Goal: Navigation & Orientation: Find specific page/section

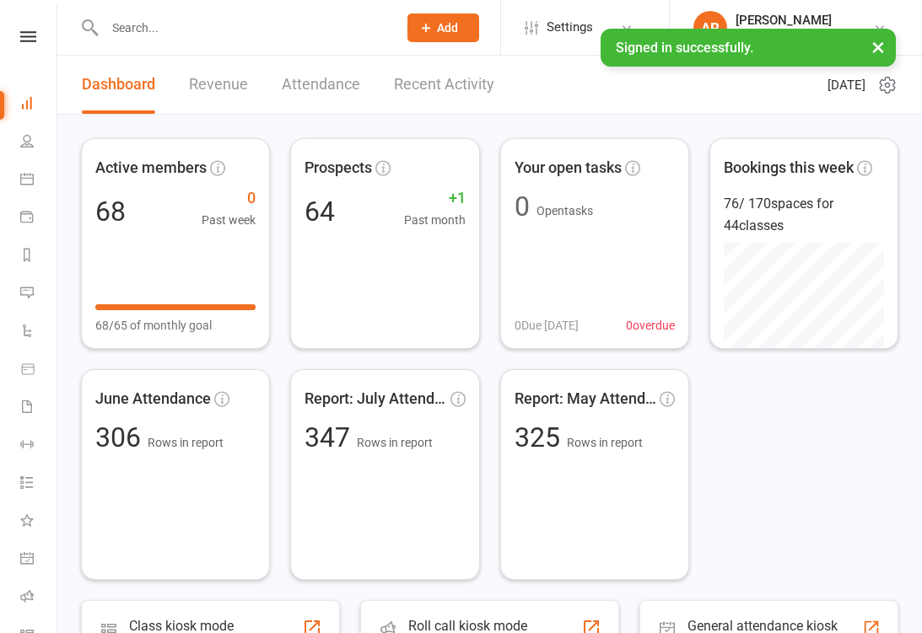
click at [233, 92] on link "Revenue" at bounding box center [218, 85] width 59 height 58
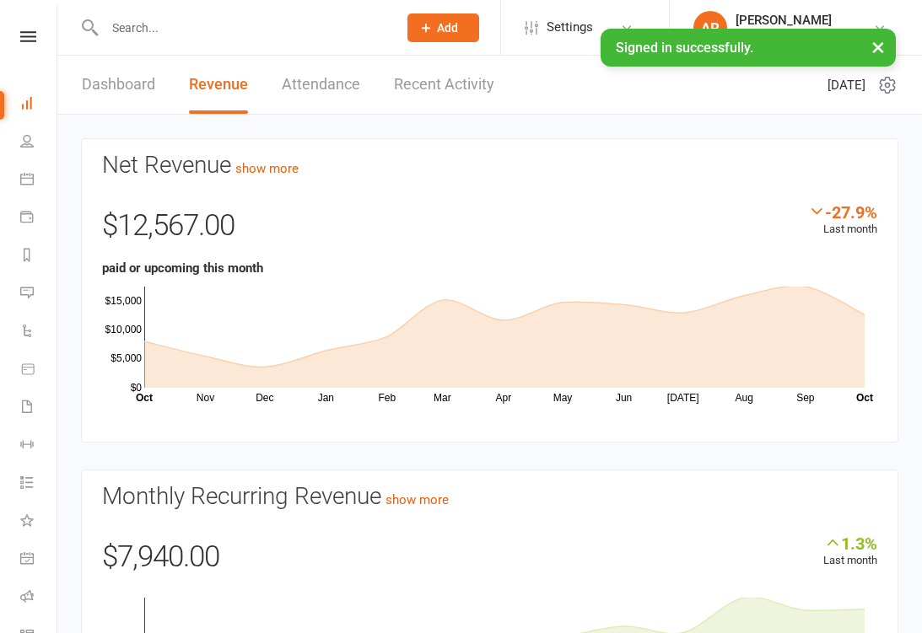
click at [455, 87] on link "Recent Activity" at bounding box center [444, 85] width 100 height 58
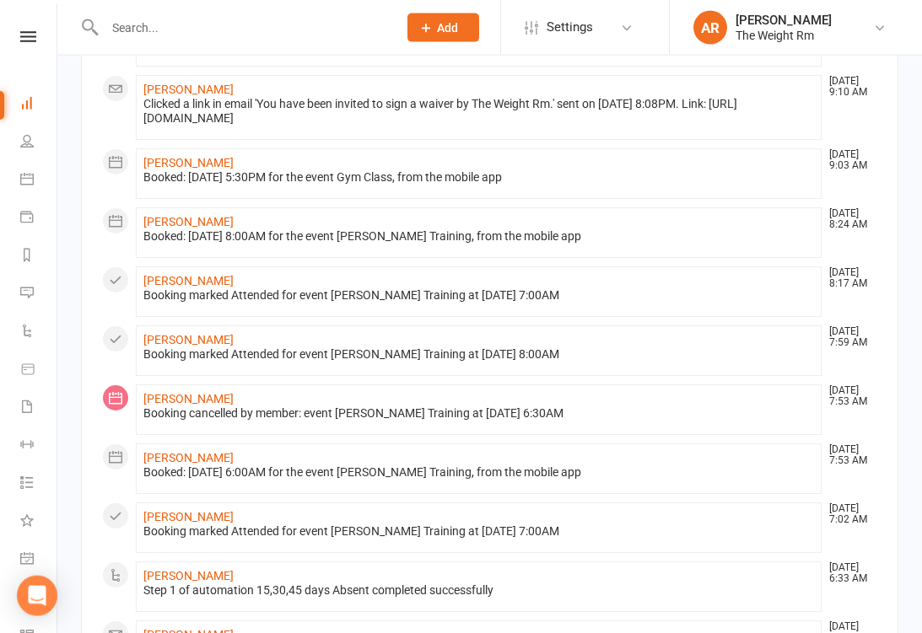
scroll to position [311, 0]
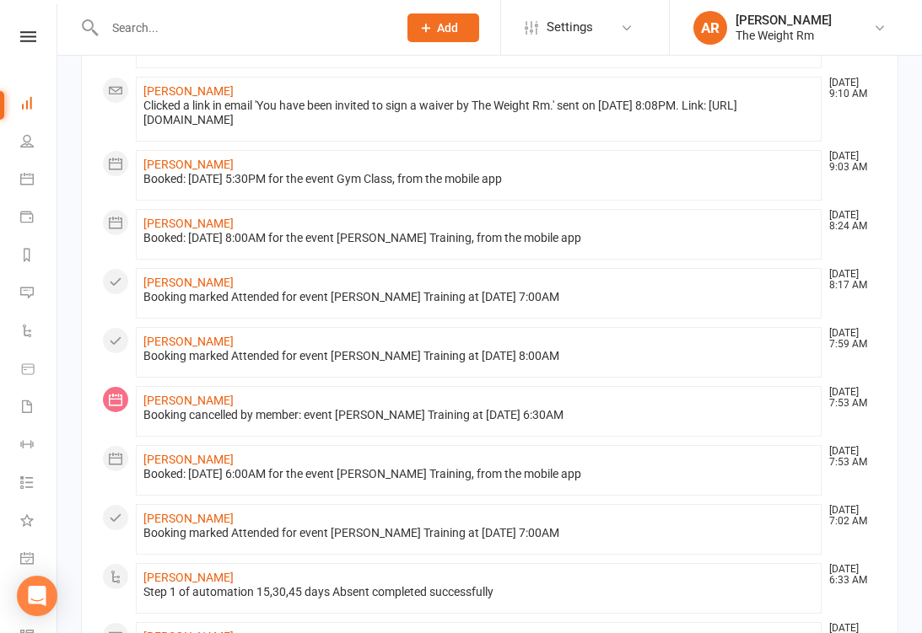
click at [36, 173] on link "Calendar" at bounding box center [39, 181] width 38 height 38
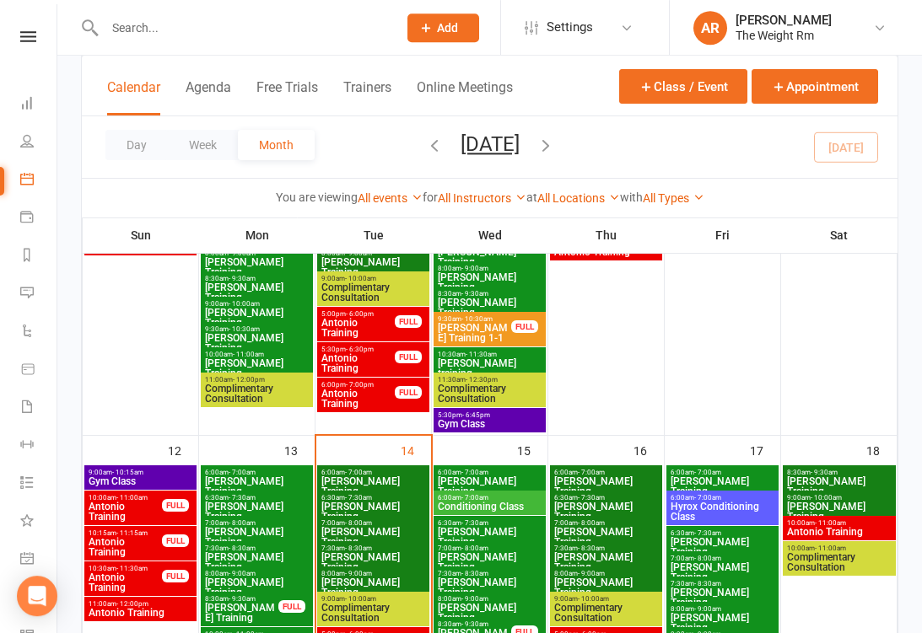
scroll to position [801, 0]
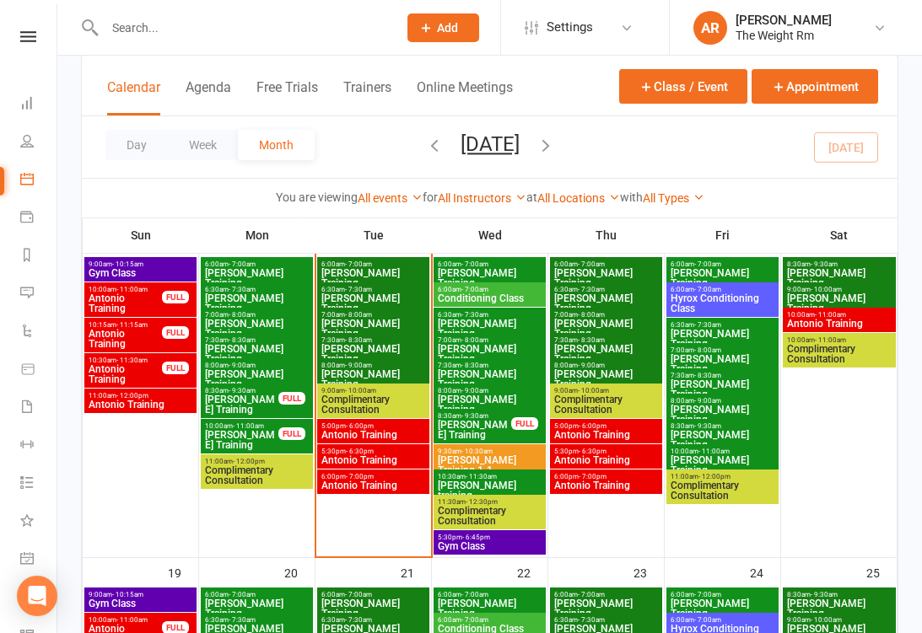
click at [390, 434] on span "Antonio Training" at bounding box center [372, 435] width 105 height 10
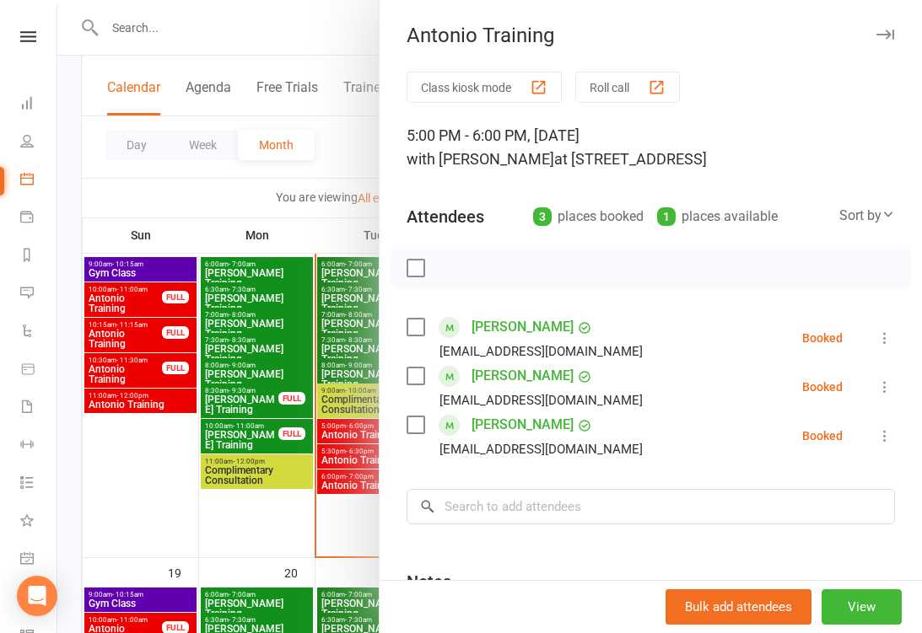
click at [347, 454] on div at bounding box center [489, 316] width 864 height 633
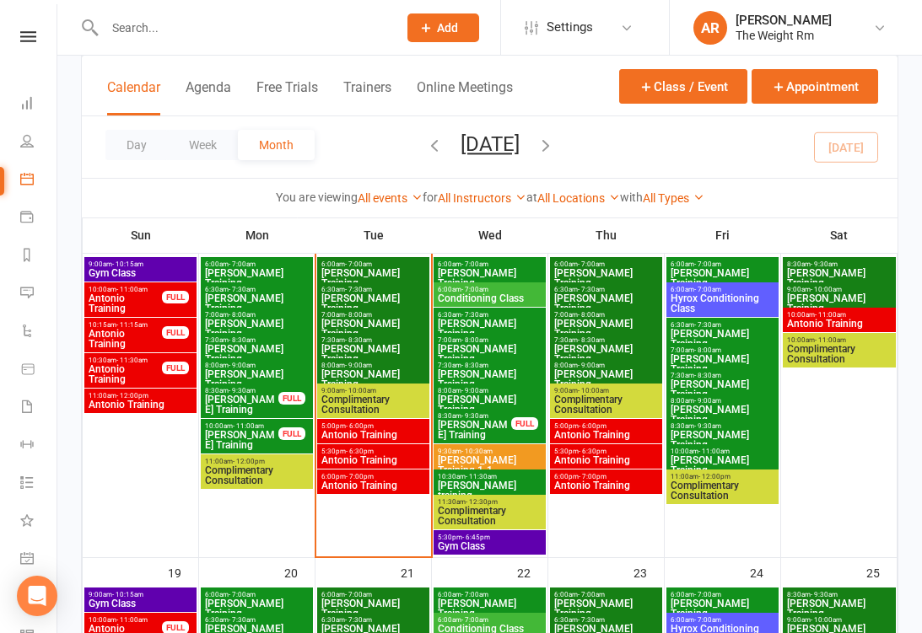
click at [359, 460] on span "Antonio Training" at bounding box center [372, 460] width 105 height 10
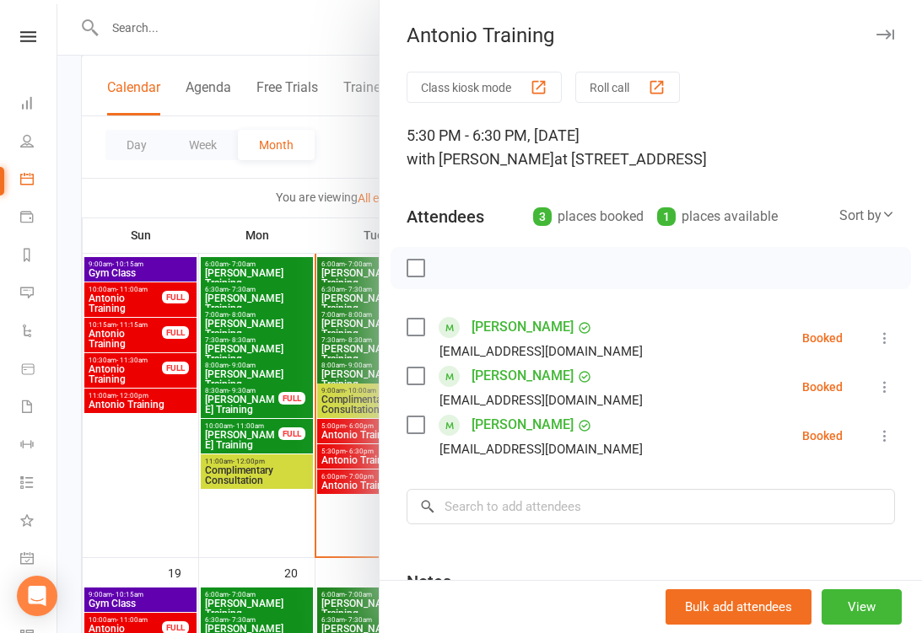
click at [342, 471] on div at bounding box center [489, 316] width 864 height 633
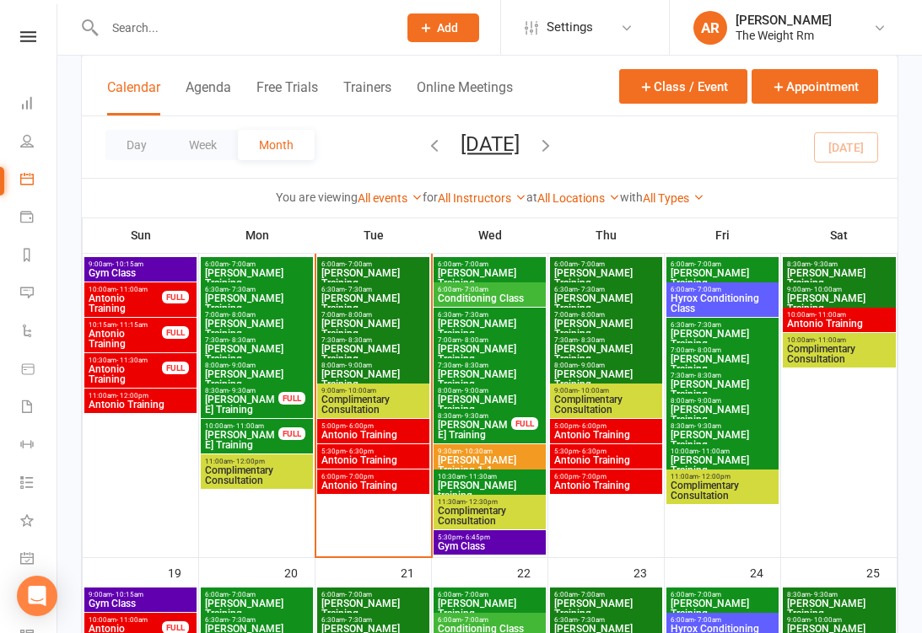
click at [359, 483] on span "Antonio Training" at bounding box center [372, 486] width 105 height 10
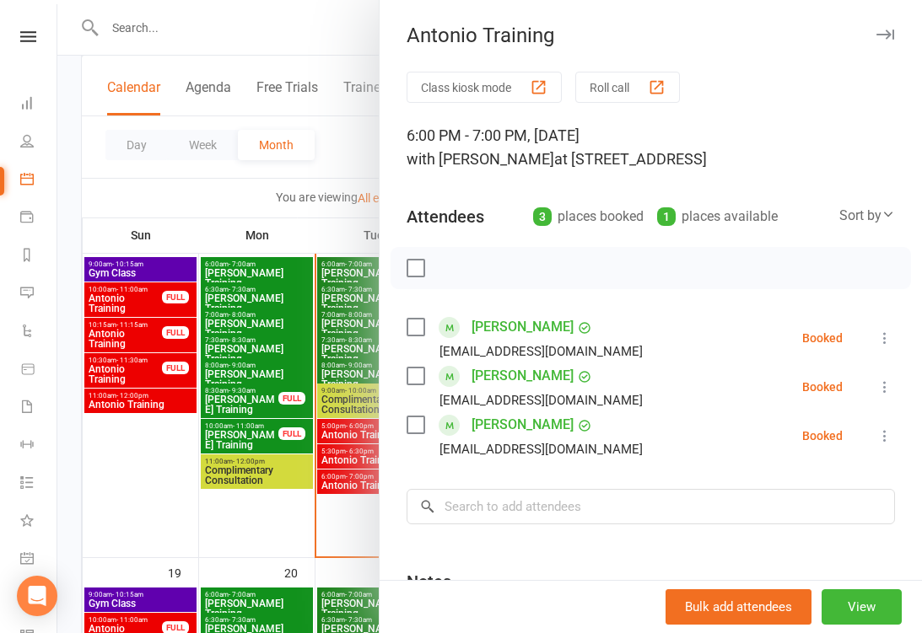
click at [341, 464] on div at bounding box center [489, 316] width 864 height 633
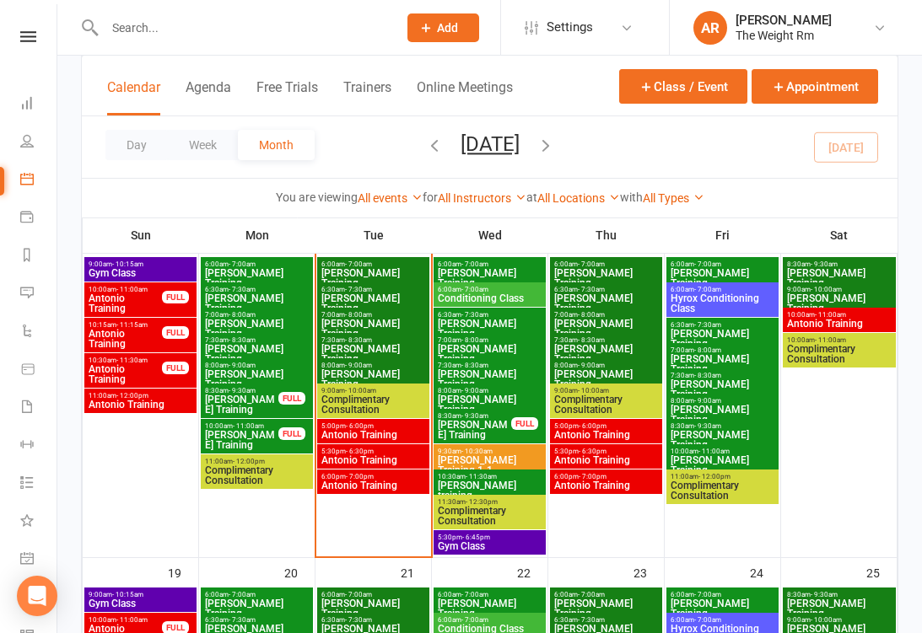
click at [485, 537] on span "- 6:45pm" at bounding box center [476, 538] width 28 height 8
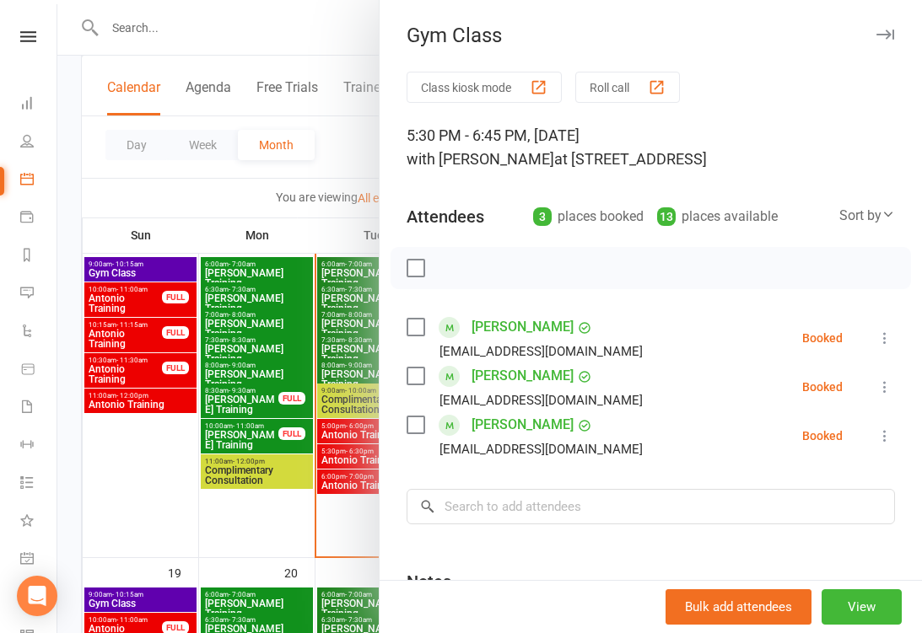
click at [339, 449] on div at bounding box center [489, 316] width 864 height 633
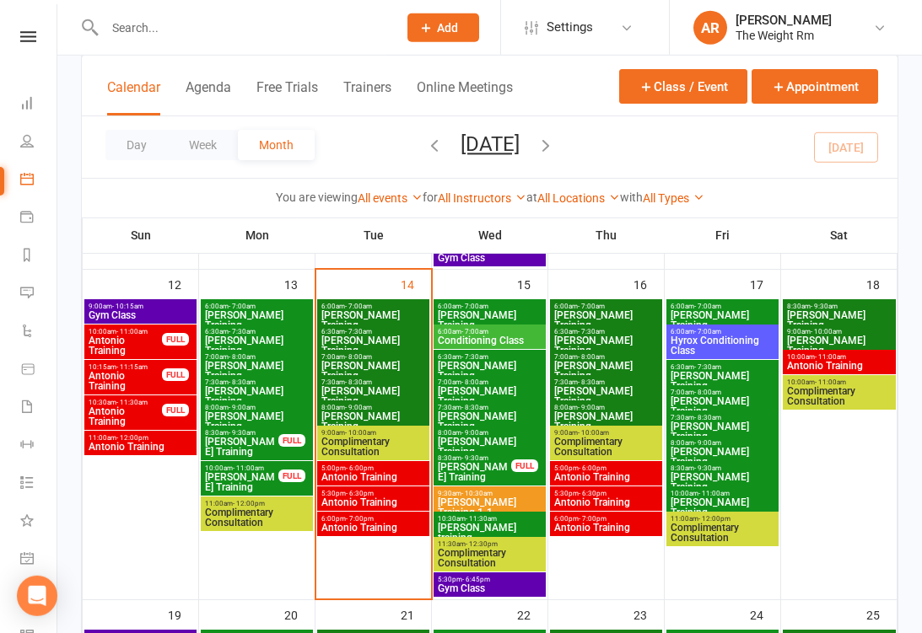
scroll to position [769, 0]
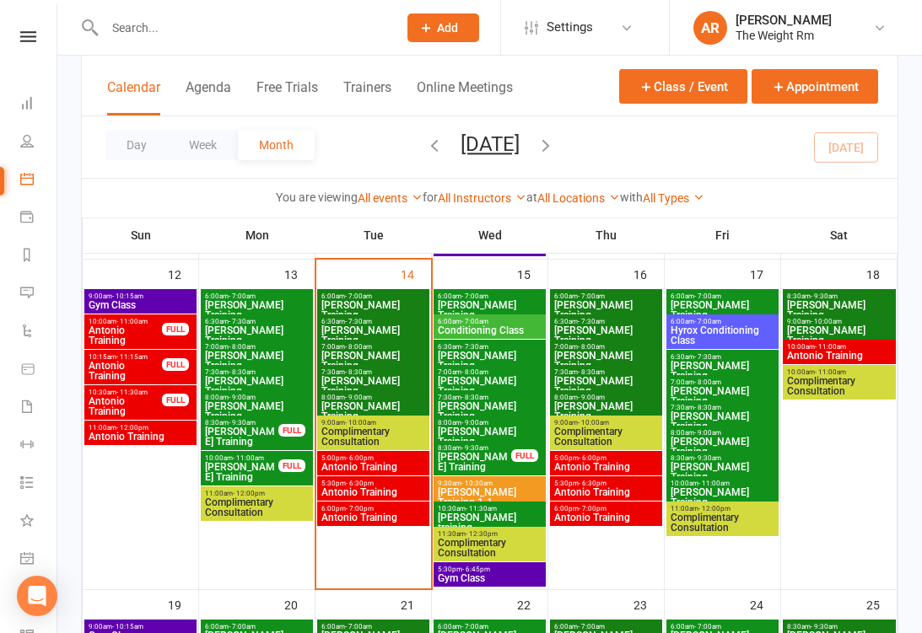
click at [812, 351] on span "Antonio Training" at bounding box center [839, 356] width 106 height 10
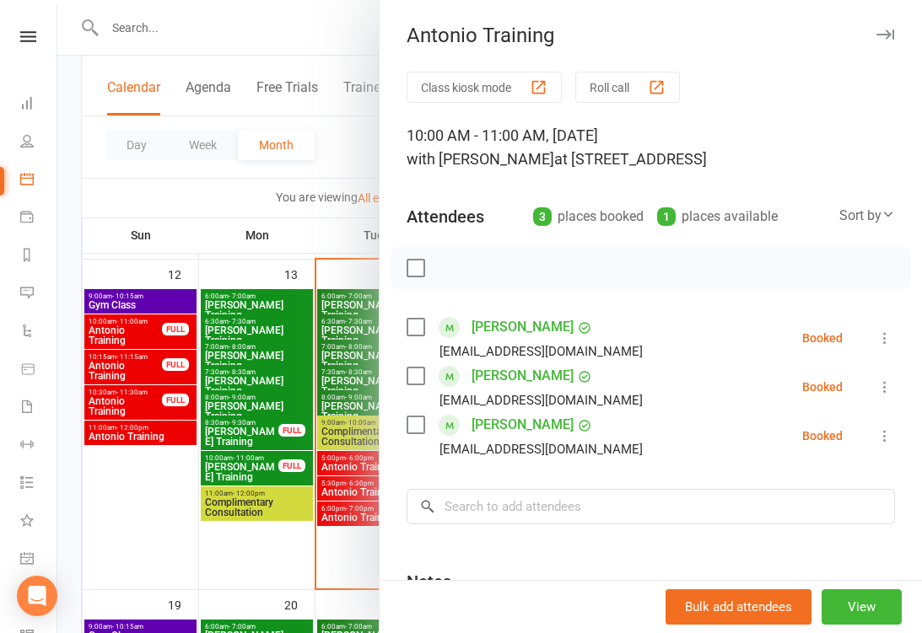
click at [319, 461] on div at bounding box center [489, 316] width 864 height 633
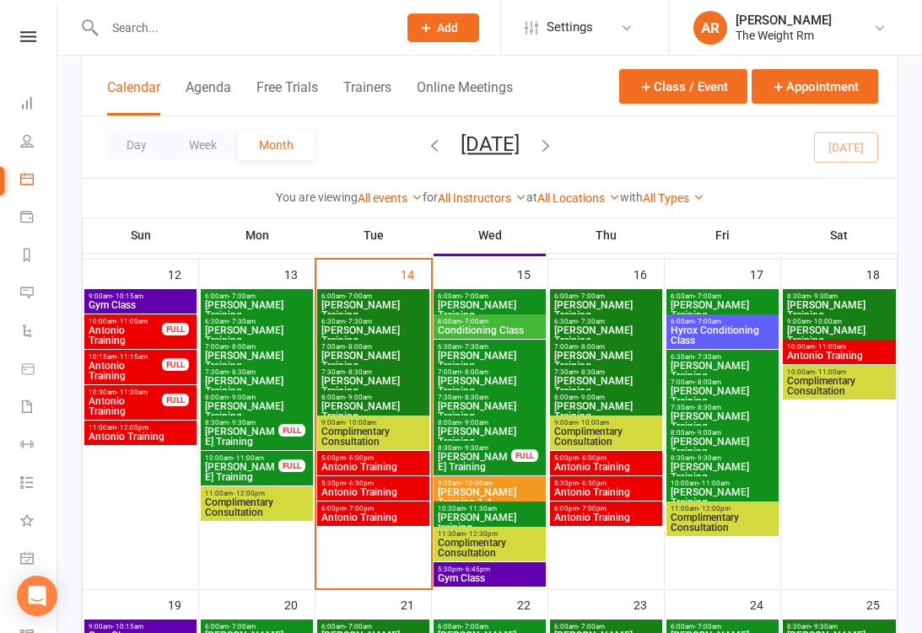
click at [374, 466] on span "Antonio Training" at bounding box center [372, 467] width 105 height 10
